Goal: Book appointment/travel/reservation

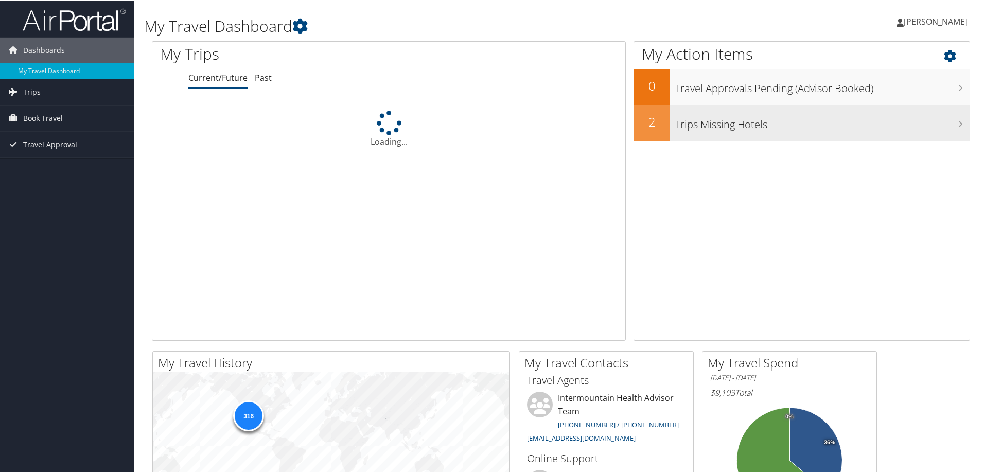
click at [786, 126] on h3 "Trips Missing Hotels" at bounding box center [822, 121] width 294 height 20
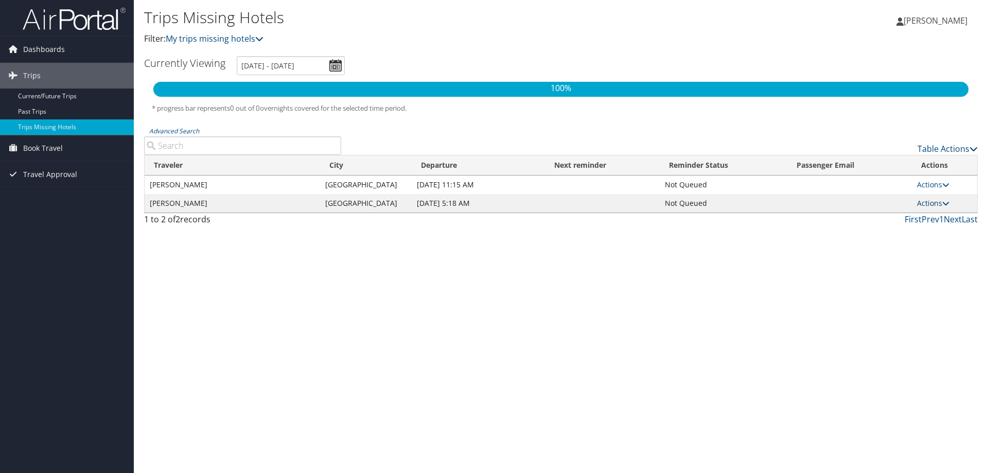
click at [944, 202] on icon at bounding box center [946, 203] width 7 height 7
click at [922, 199] on link "Actions" at bounding box center [933, 203] width 32 height 10
click at [351, 204] on td "Denver" at bounding box center [366, 203] width 92 height 19
click at [934, 200] on link "Actions" at bounding box center [933, 203] width 32 height 10
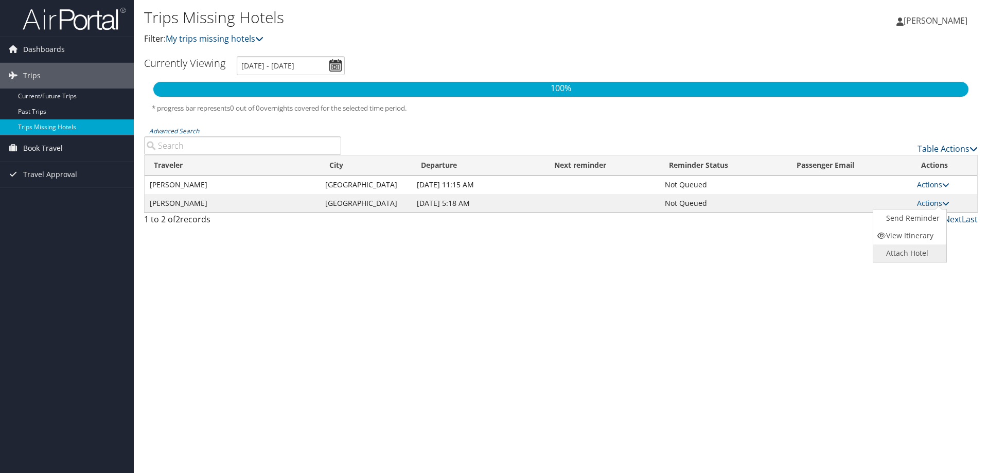
click at [921, 247] on link "Attach Hotel" at bounding box center [909, 254] width 71 height 18
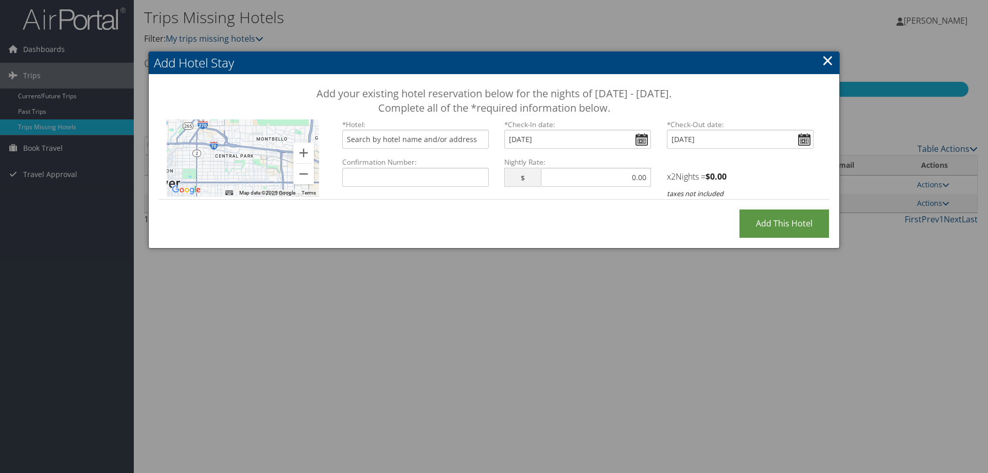
click at [825, 65] on link "×" at bounding box center [828, 60] width 12 height 21
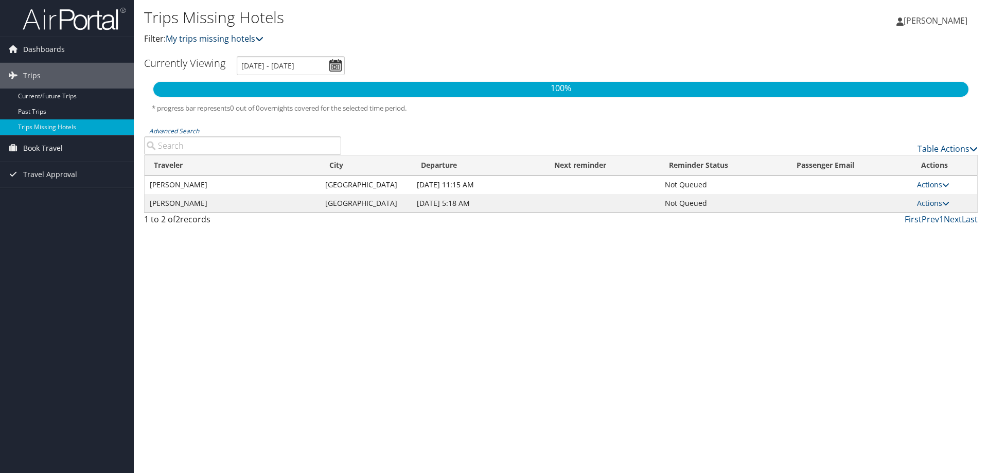
click at [239, 34] on link "My trips missing hotels" at bounding box center [215, 38] width 98 height 11
click at [264, 38] on icon at bounding box center [259, 38] width 8 height 8
click at [50, 147] on span "Book Travel" at bounding box center [43, 148] width 40 height 26
click at [58, 199] on link "Book/Manage Online Trips" at bounding box center [67, 199] width 134 height 15
